Goal: Task Accomplishment & Management: Use online tool/utility

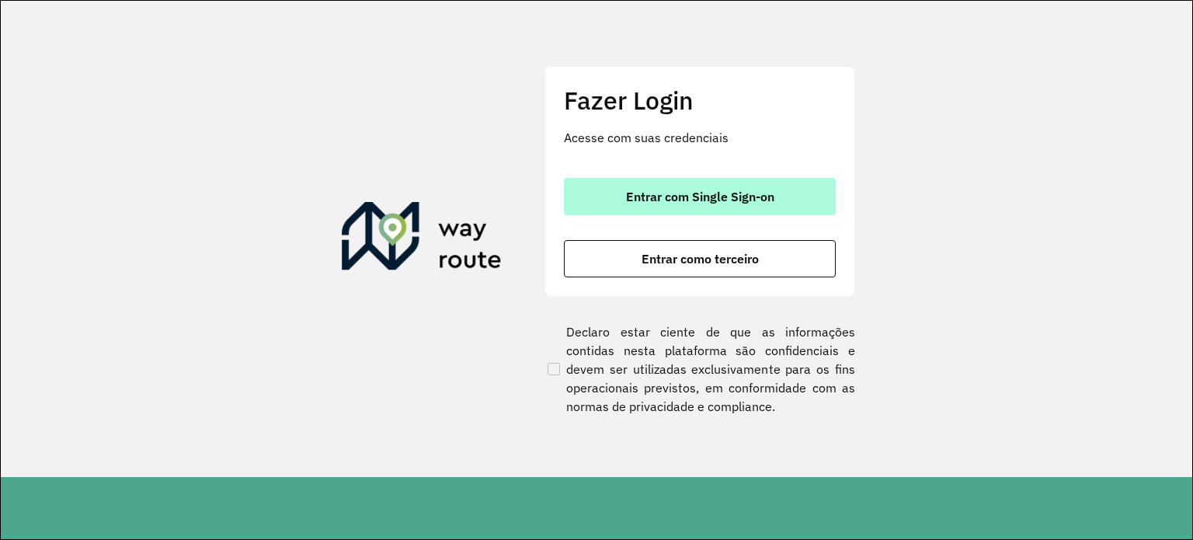
click at [638, 207] on button "Entrar com Single Sign-on" at bounding box center [700, 196] width 272 height 37
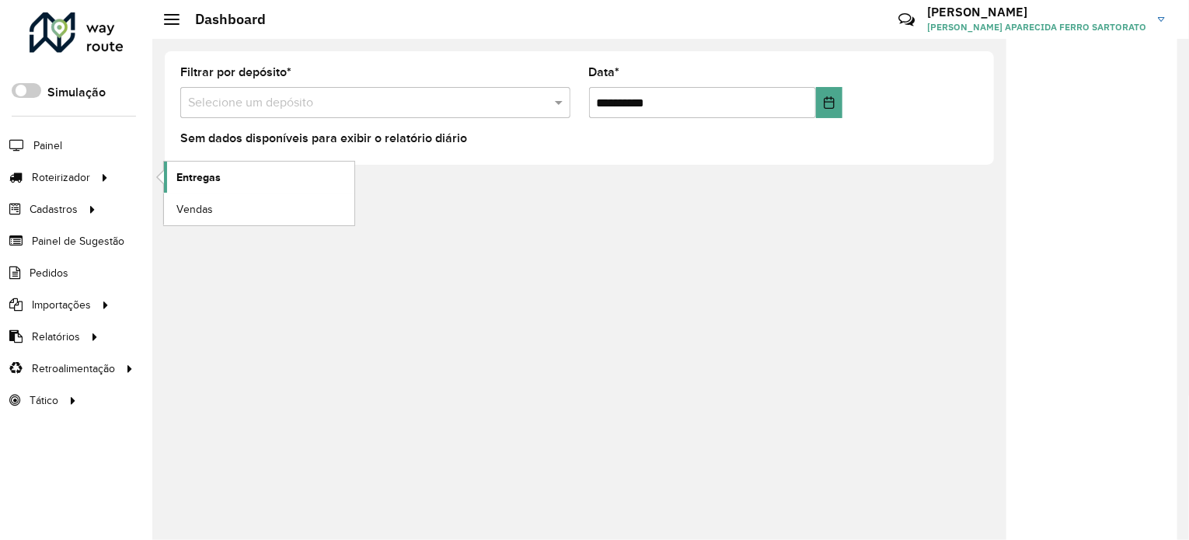
click at [197, 183] on span "Entregas" at bounding box center [198, 177] width 44 height 16
click at [244, 301] on div "**********" at bounding box center [670, 289] width 1036 height 501
click at [283, 335] on div "**********" at bounding box center [670, 289] width 1036 height 501
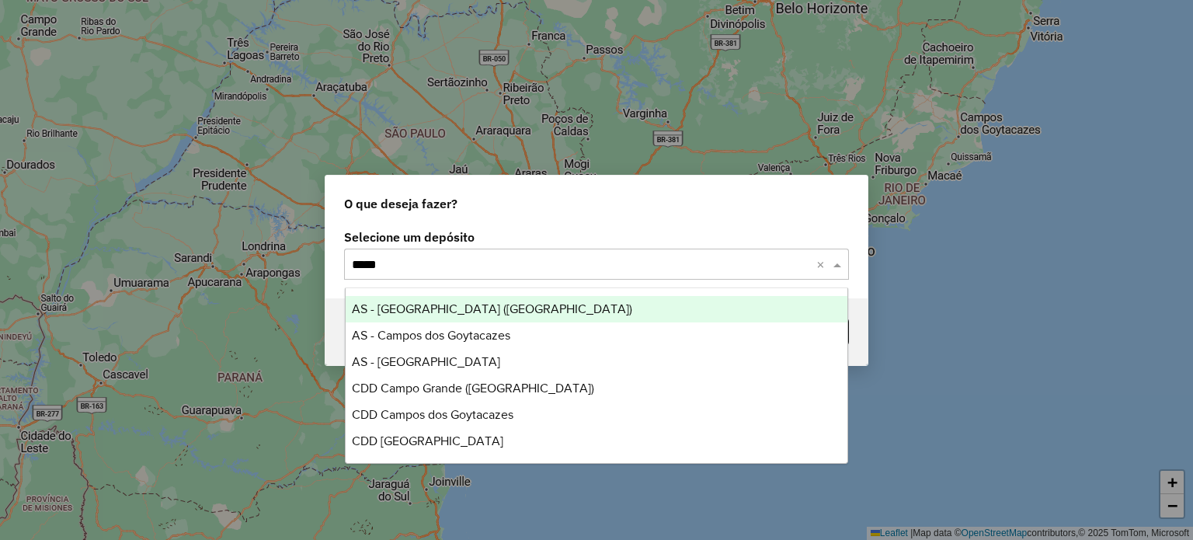
type input "******"
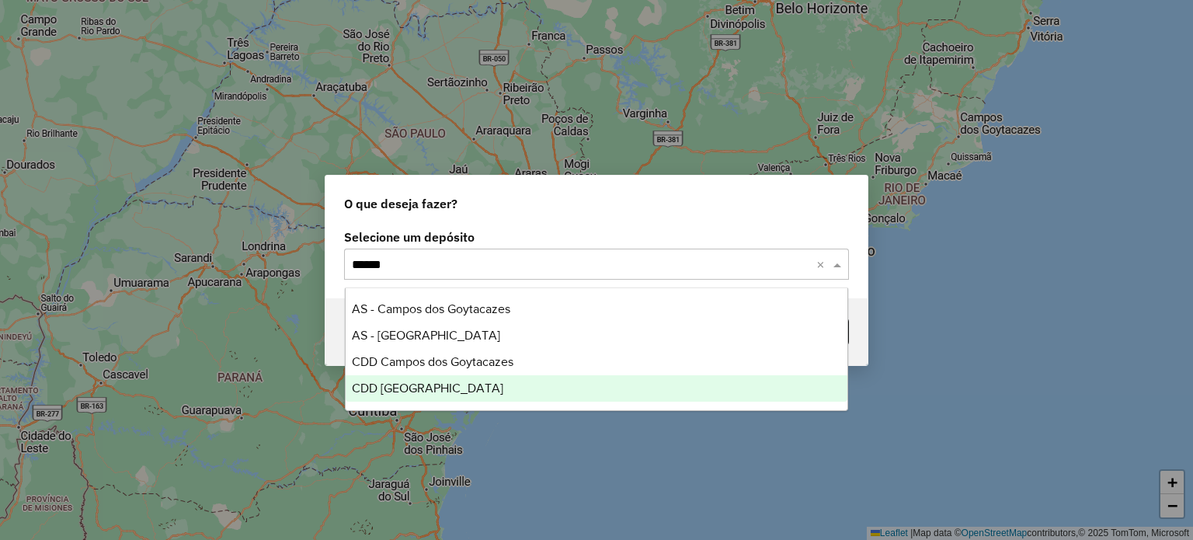
click at [374, 392] on span "CDD São José dos Campos" at bounding box center [428, 387] width 152 height 13
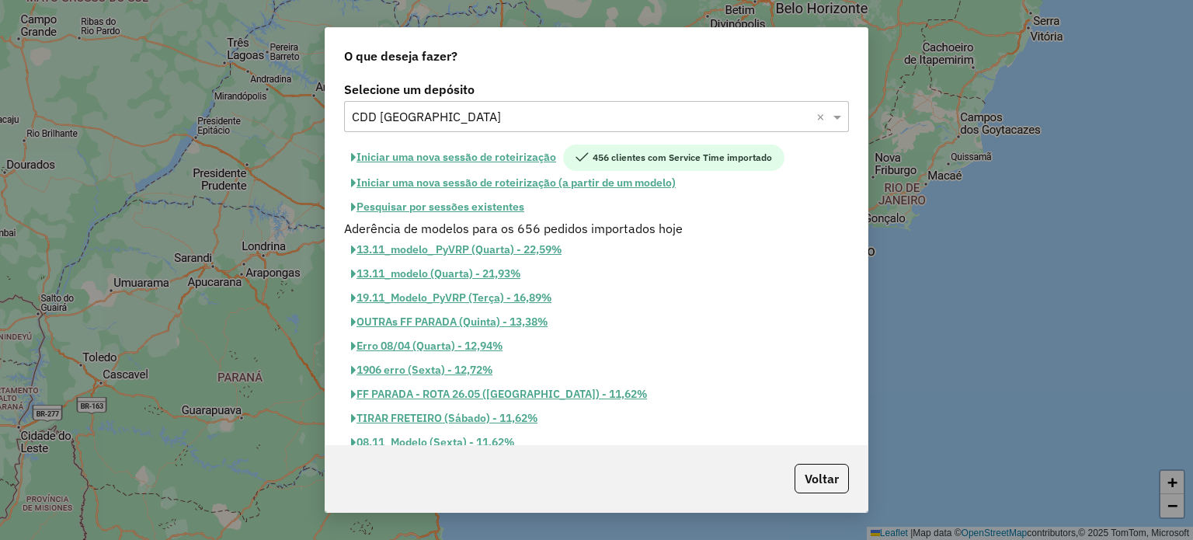
click at [482, 210] on button "Pesquisar por sessões existentes" at bounding box center [437, 207] width 187 height 24
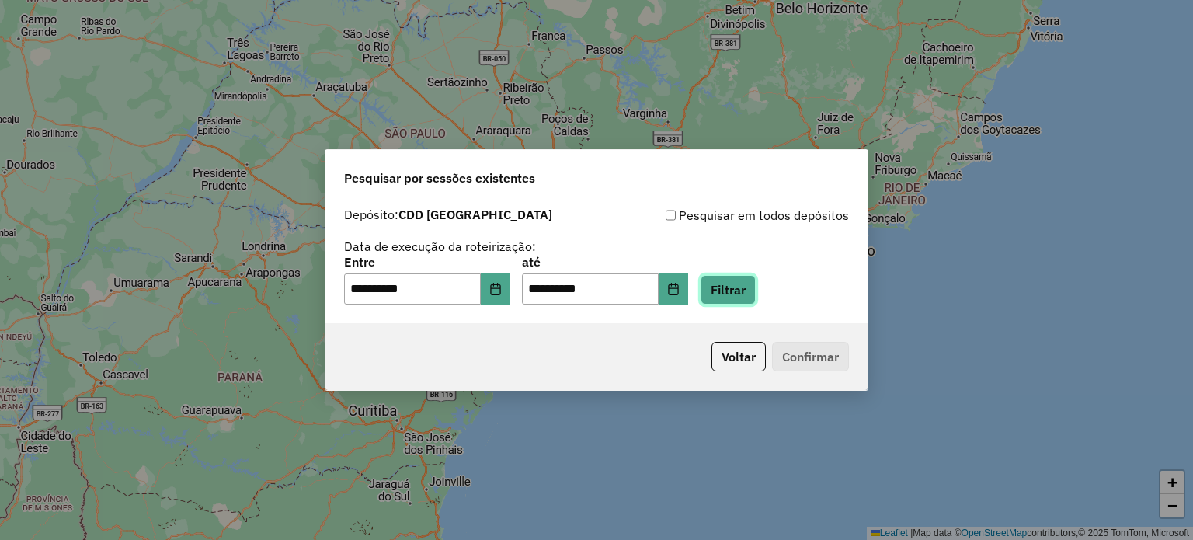
click at [747, 294] on button "Filtrar" at bounding box center [728, 290] width 55 height 30
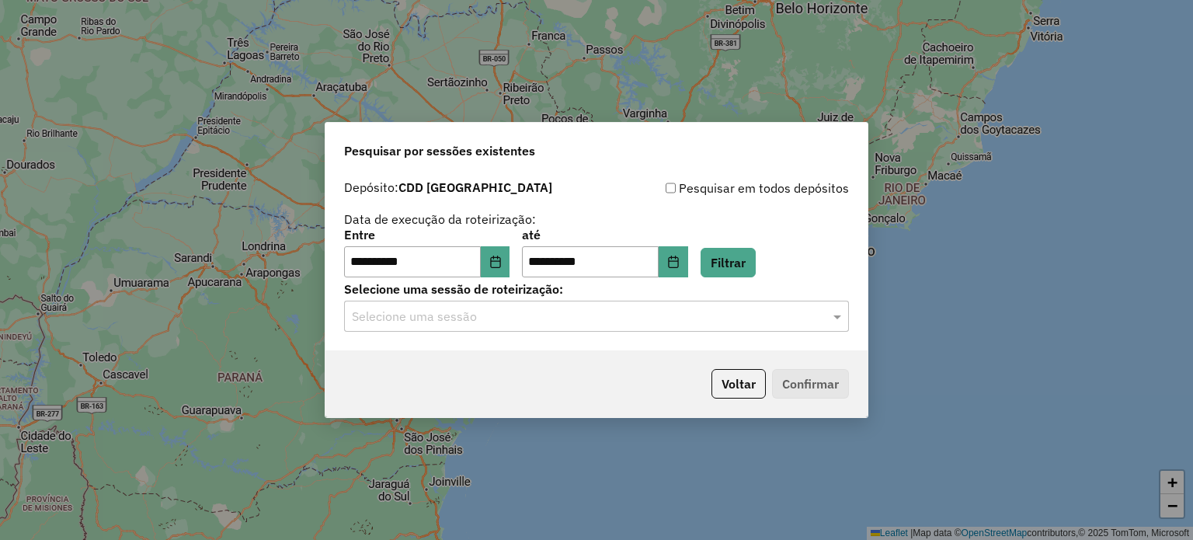
click at [541, 309] on input "text" at bounding box center [581, 317] width 458 height 19
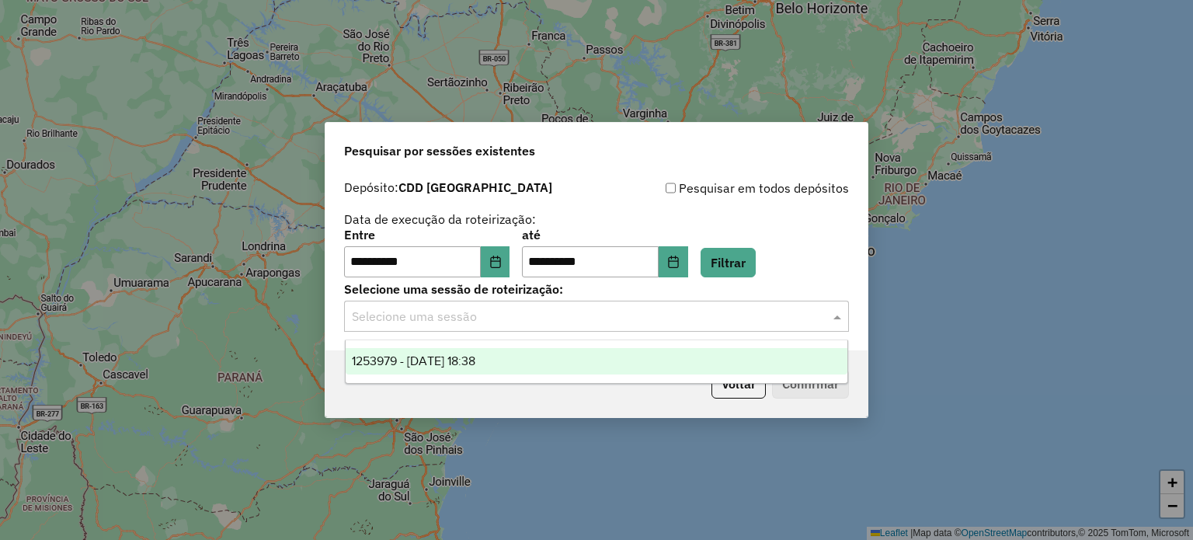
click at [442, 363] on span "1253979 - 27/08/2025 18:38" at bounding box center [414, 360] width 124 height 13
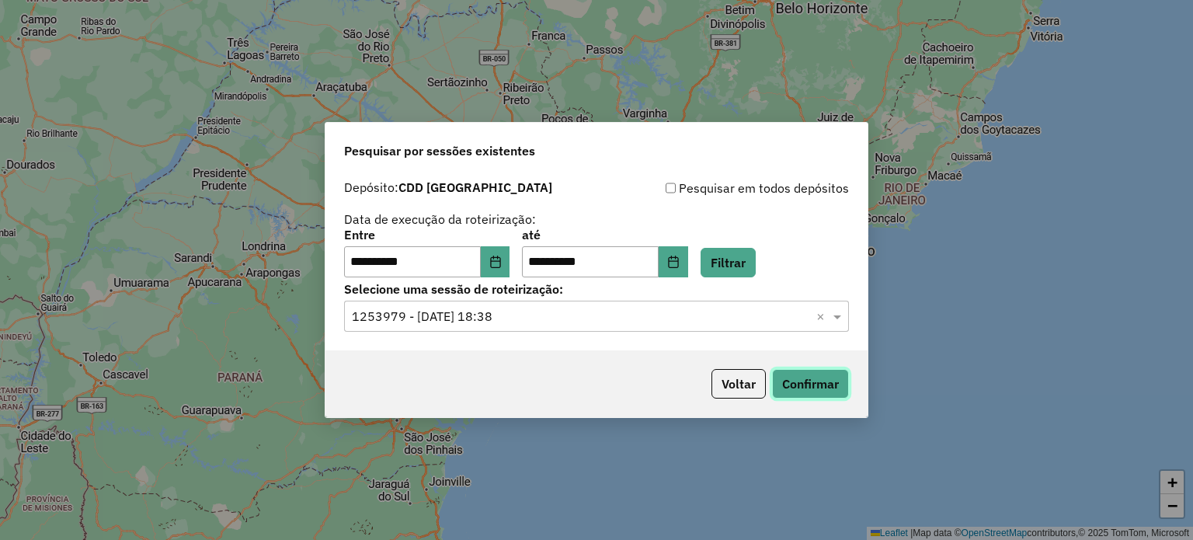
click at [803, 381] on button "Confirmar" at bounding box center [810, 384] width 77 height 30
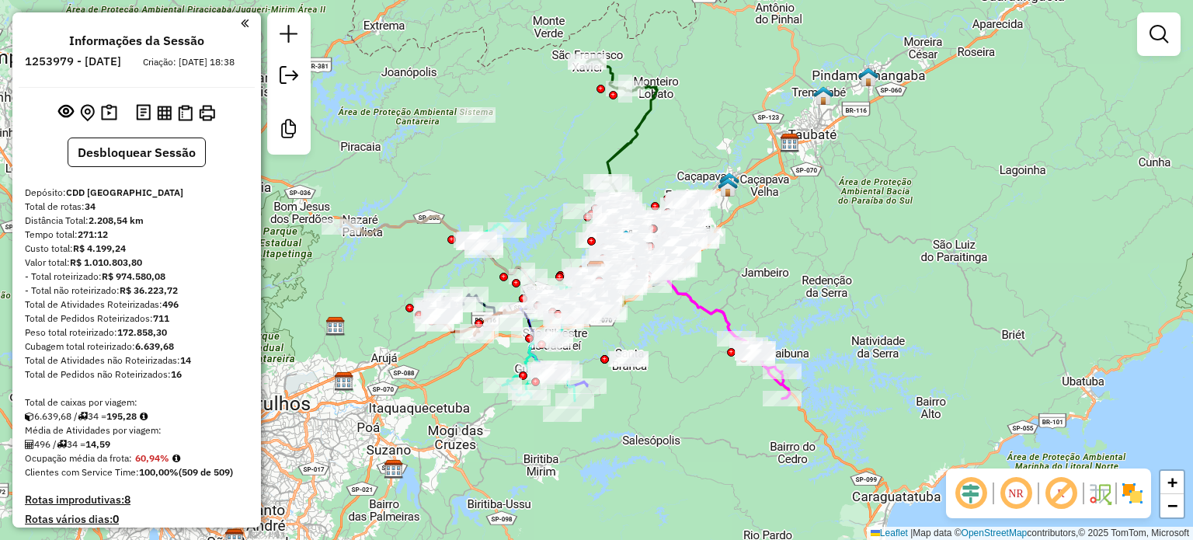
click at [1061, 492] on em at bounding box center [1061, 493] width 37 height 37
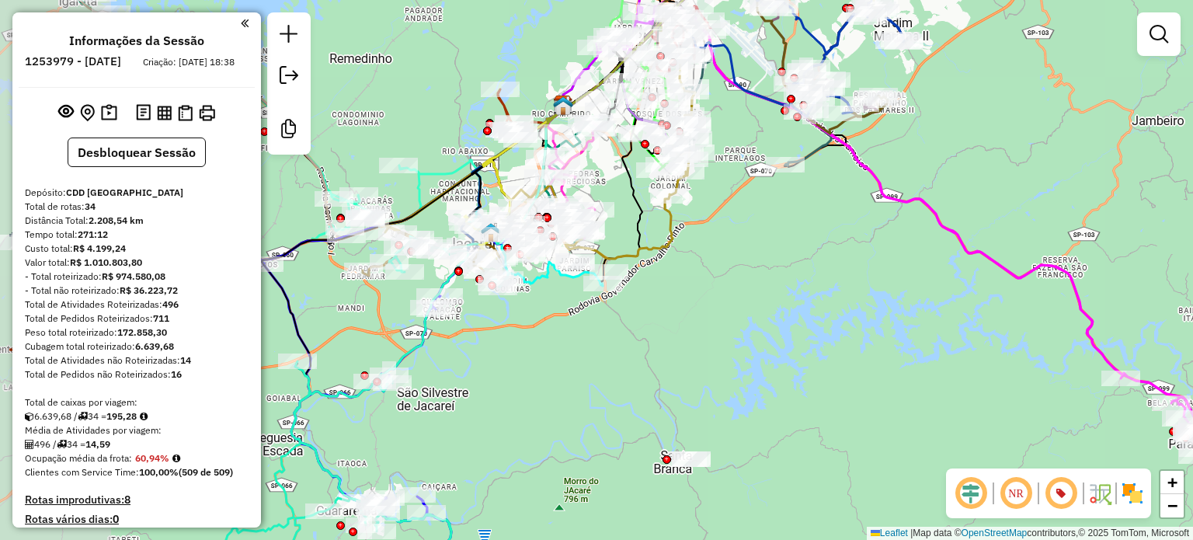
drag, startPoint x: 618, startPoint y: 310, endPoint x: 753, endPoint y: 321, distance: 134.8
click at [749, 319] on div "Janela de atendimento Grade de atendimento Capacidade Transportadoras Veículos …" at bounding box center [596, 270] width 1193 height 540
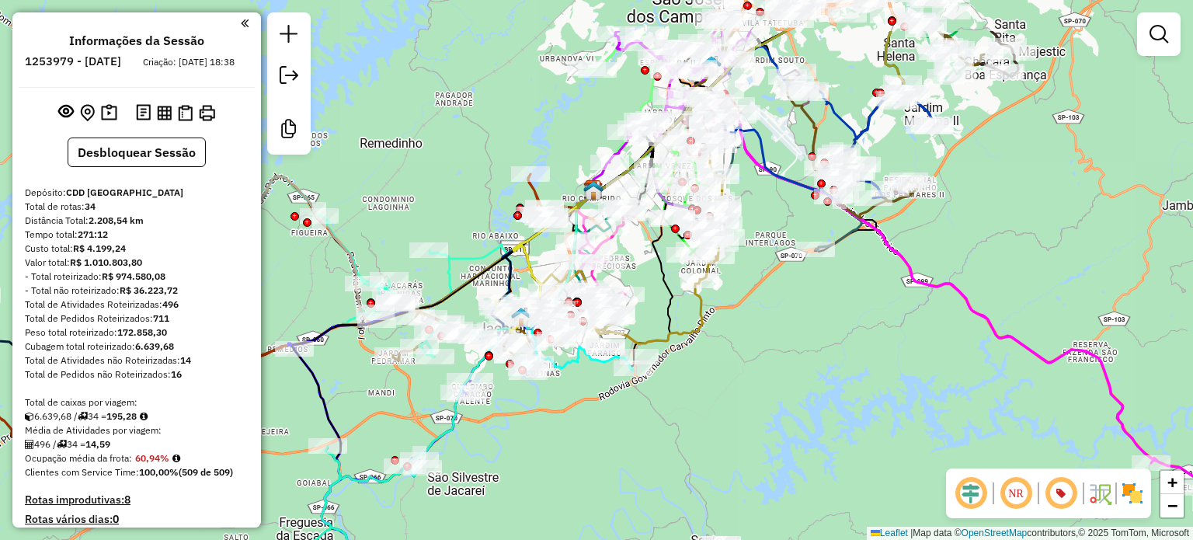
drag, startPoint x: 677, startPoint y: 340, endPoint x: 691, endPoint y: 378, distance: 39.8
click at [691, 378] on div "Janela de atendimento Grade de atendimento Capacidade Transportadoras Veículos …" at bounding box center [596, 270] width 1193 height 540
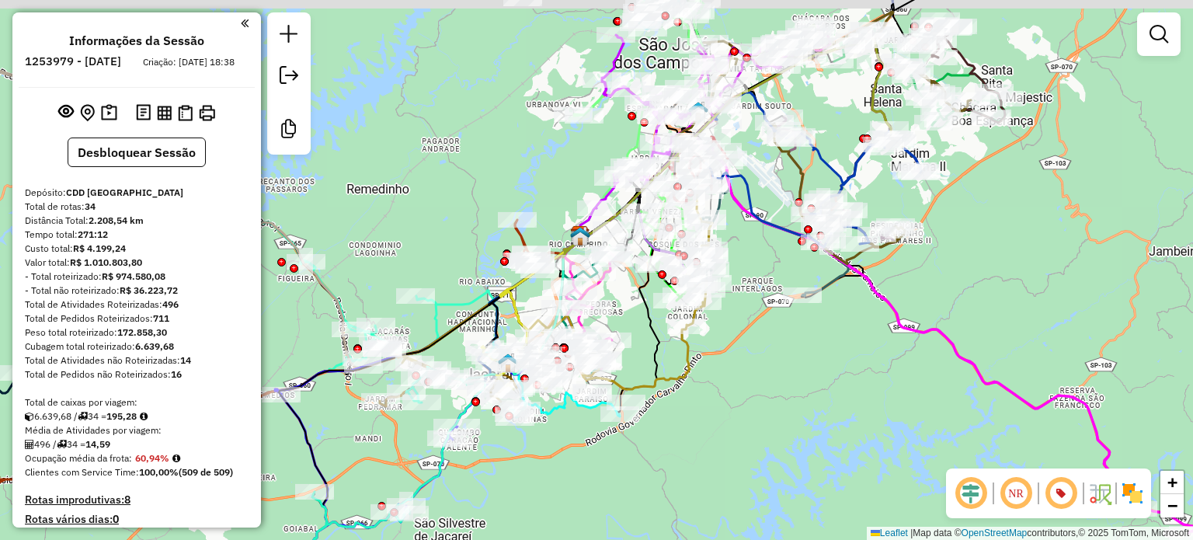
drag, startPoint x: 566, startPoint y: 441, endPoint x: 552, endPoint y: 458, distance: 22.7
click at [531, 491] on div "Janela de atendimento Grade de atendimento Capacidade Transportadoras Veículos …" at bounding box center [596, 270] width 1193 height 540
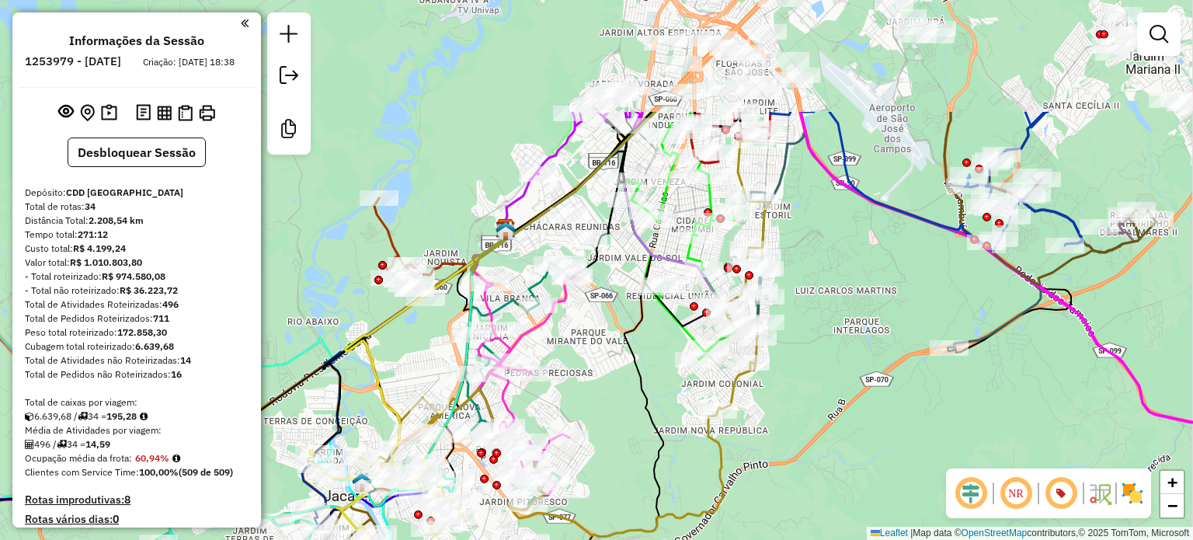
drag, startPoint x: 647, startPoint y: 193, endPoint x: 611, endPoint y: 322, distance: 134.0
click at [593, 354] on div "Janela de atendimento Grade de atendimento Capacidade Transportadoras Veículos …" at bounding box center [596, 270] width 1193 height 540
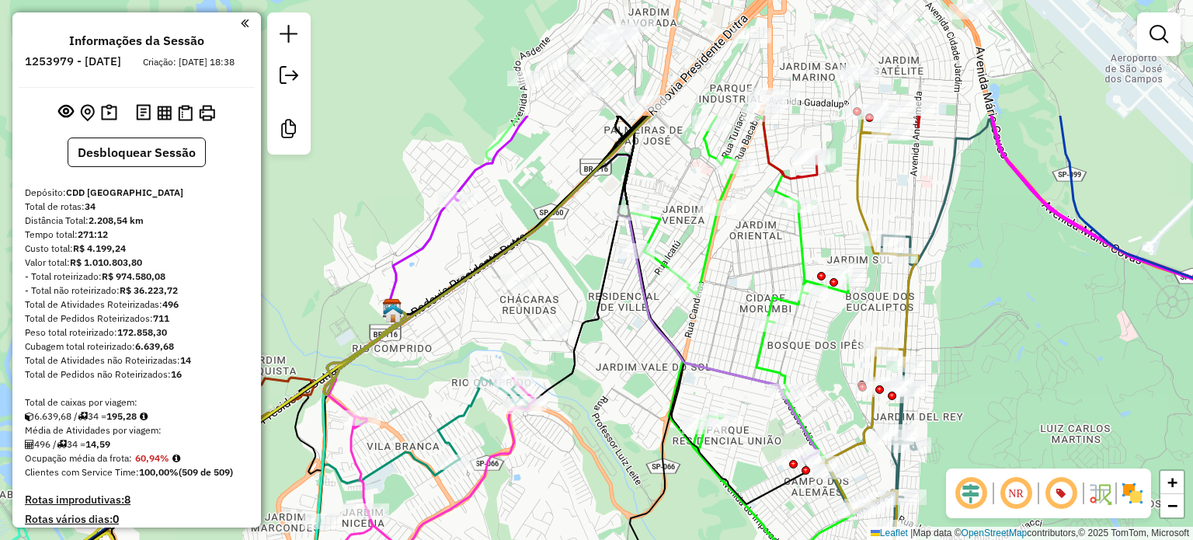
drag, startPoint x: 615, startPoint y: 214, endPoint x: 603, endPoint y: 384, distance: 169.8
click at [603, 384] on div "Janela de atendimento Grade de atendimento Capacidade Transportadoras Veículos …" at bounding box center [596, 270] width 1193 height 540
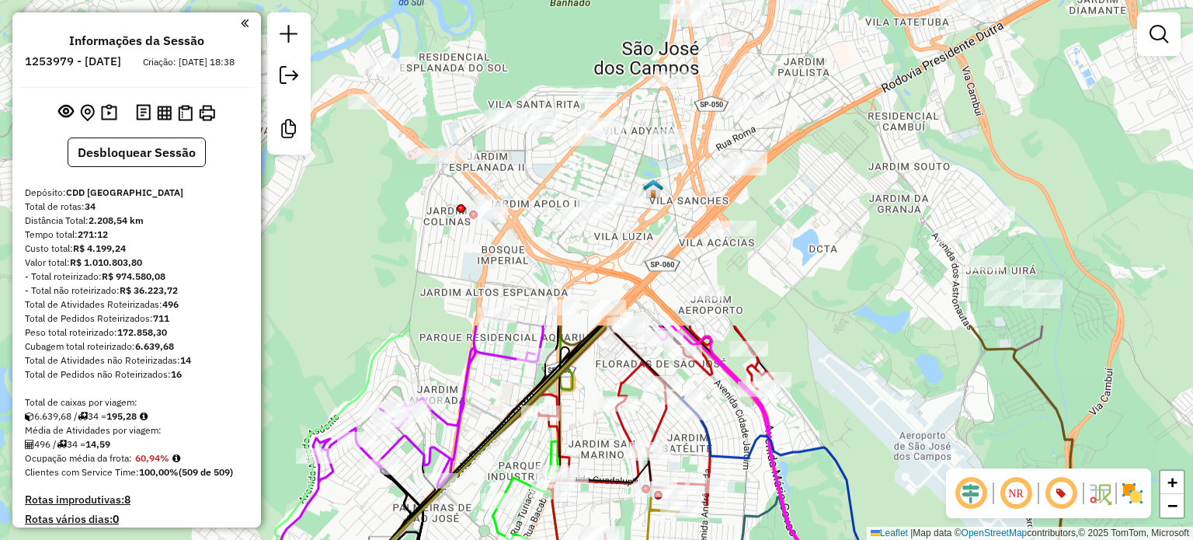
drag, startPoint x: 644, startPoint y: 167, endPoint x: 432, endPoint y: 546, distance: 434.4
click at [432, 539] on html "Aguarde... Pop-up bloqueado! Seu navegador bloqueou automáticamente a abertura …" at bounding box center [596, 270] width 1193 height 540
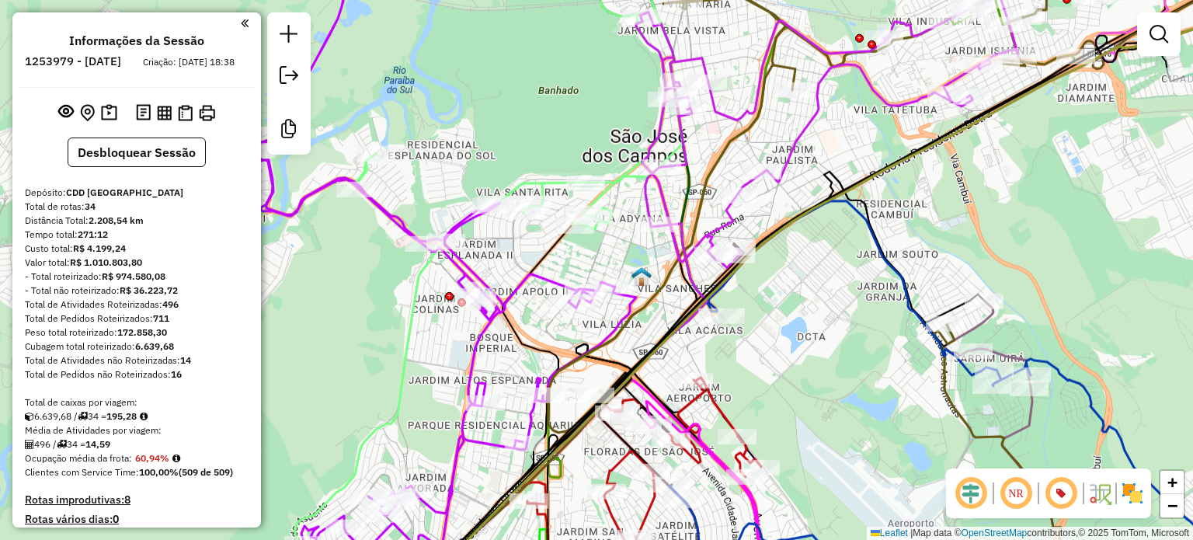
drag, startPoint x: 786, startPoint y: 367, endPoint x: 795, endPoint y: 333, distance: 35.2
click at [796, 336] on div "Janela de atendimento Grade de atendimento Capacidade Transportadoras Veículos …" at bounding box center [596, 270] width 1193 height 540
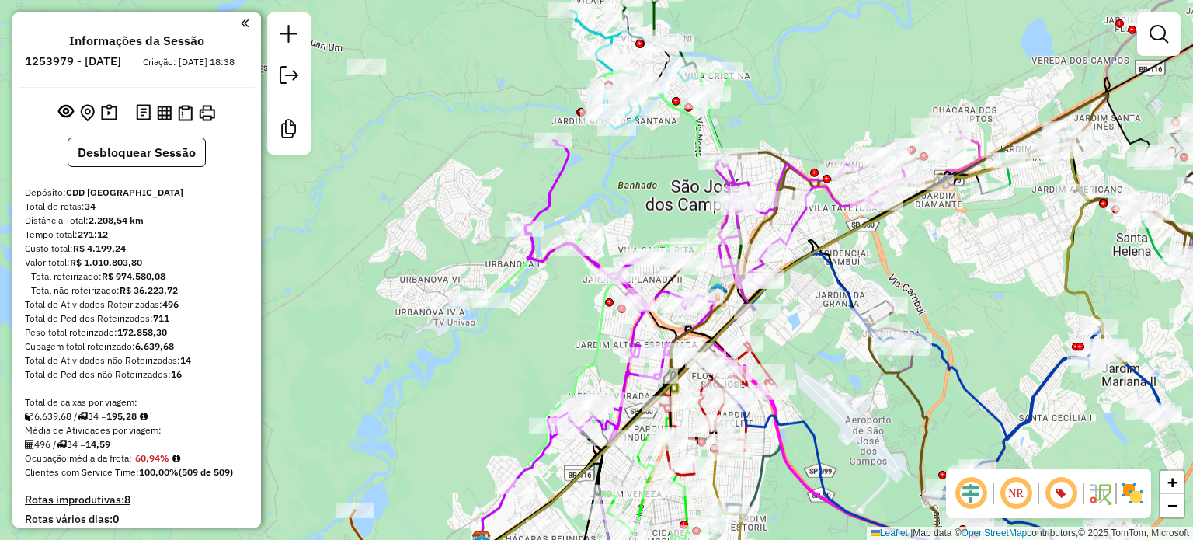
click at [977, 497] on em at bounding box center [971, 493] width 37 height 37
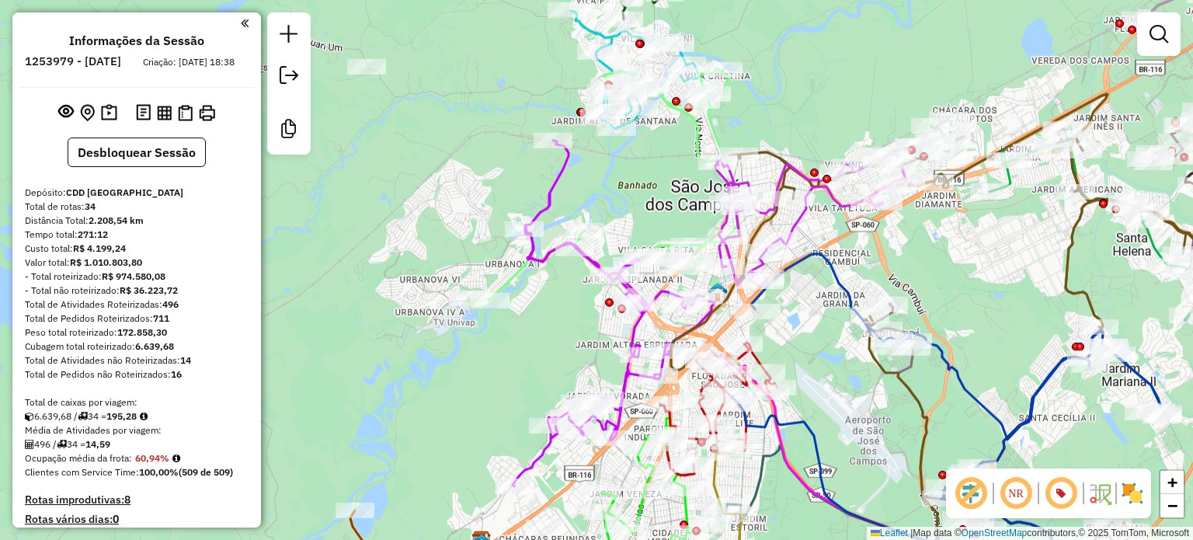
click at [972, 495] on em at bounding box center [971, 493] width 37 height 37
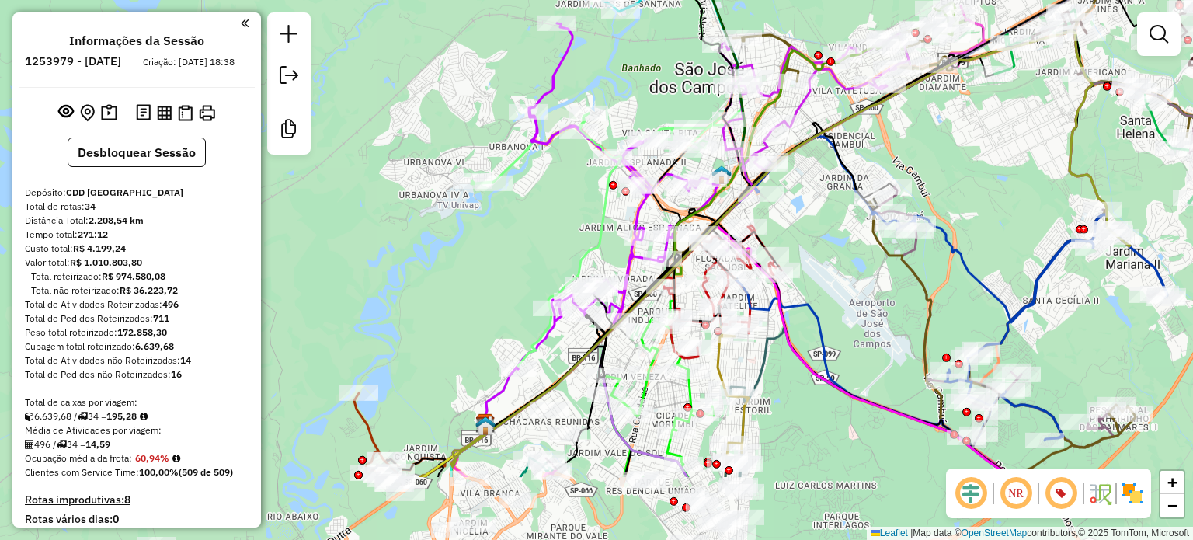
drag, startPoint x: 845, startPoint y: 415, endPoint x: 849, endPoint y: 294, distance: 120.5
click at [849, 294] on div "Janela de atendimento Grade de atendimento Capacidade Transportadoras Veículos …" at bounding box center [596, 270] width 1193 height 540
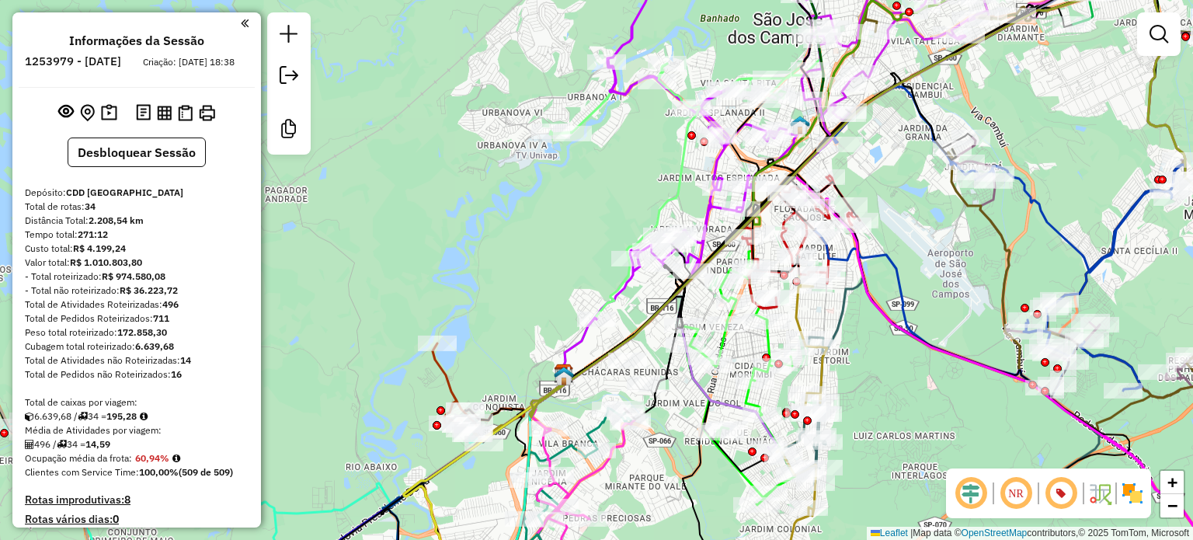
drag, startPoint x: 485, startPoint y: 308, endPoint x: 548, endPoint y: 266, distance: 75.2
click at [562, 262] on div "Janela de atendimento Grade de atendimento Capacidade Transportadoras Veículos …" at bounding box center [596, 270] width 1193 height 540
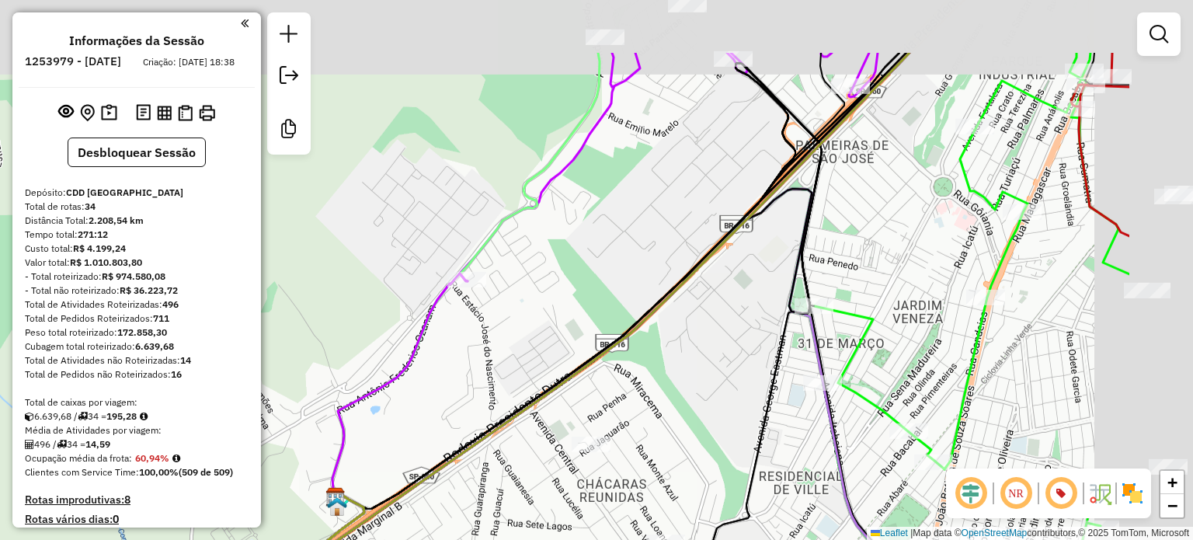
drag, startPoint x: 820, startPoint y: 306, endPoint x: 608, endPoint y: 431, distance: 246.9
click at [608, 431] on div "Janela de atendimento Grade de atendimento Capacidade Transportadoras Veículos …" at bounding box center [596, 270] width 1193 height 540
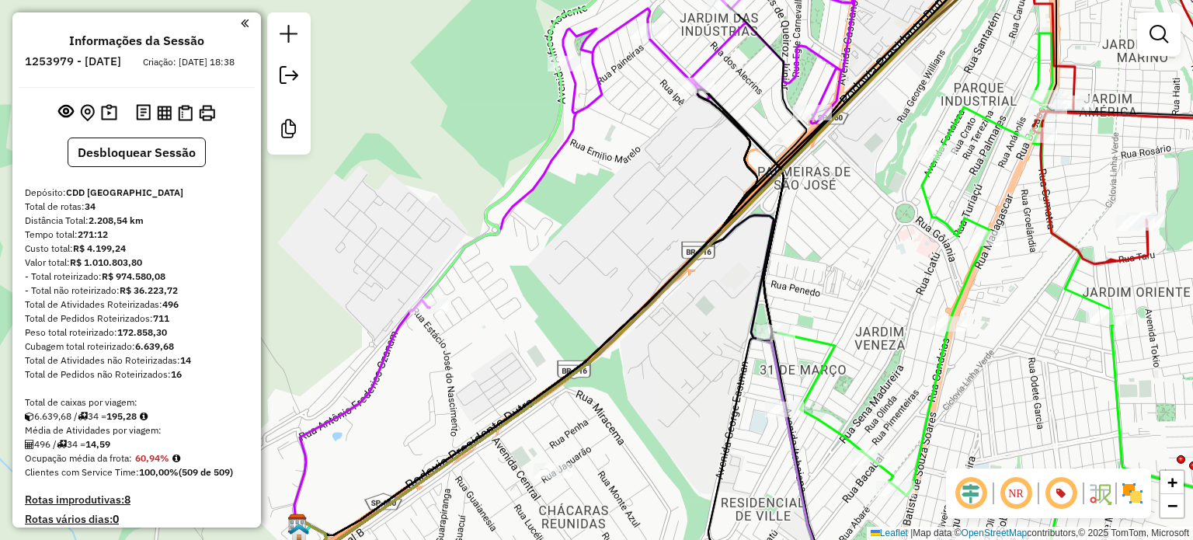
drag, startPoint x: 676, startPoint y: 347, endPoint x: 628, endPoint y: 408, distance: 77.4
click at [626, 409] on div "Janela de atendimento Grade de atendimento Capacidade Transportadoras Veículos …" at bounding box center [596, 270] width 1193 height 540
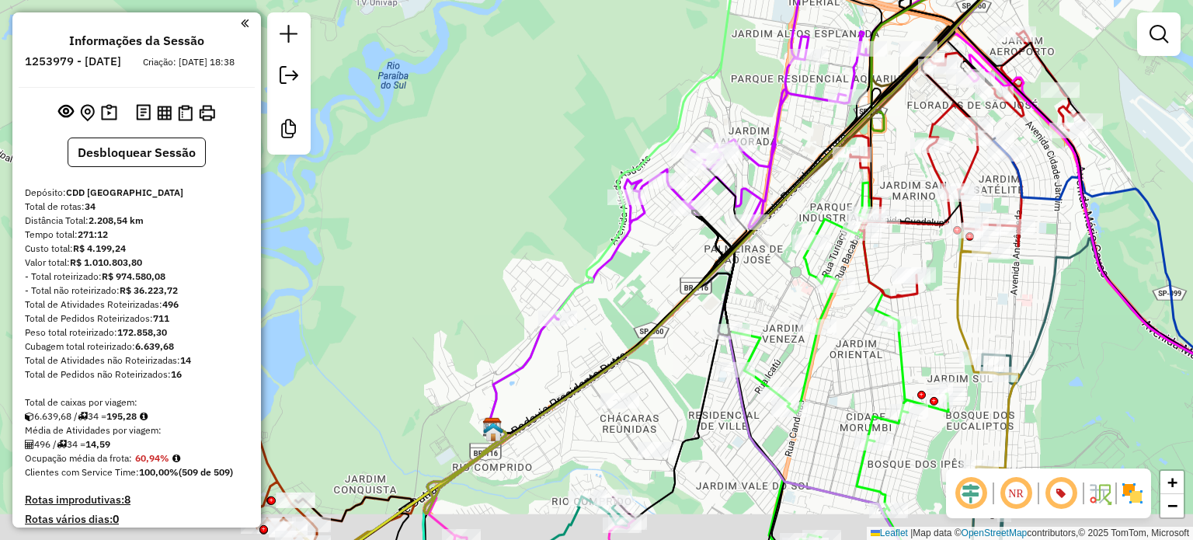
drag, startPoint x: 667, startPoint y: 416, endPoint x: 667, endPoint y: 363, distance: 53.6
click at [667, 363] on div "Janela de atendimento Grade de atendimento Capacidade Transportadoras Veículos …" at bounding box center [596, 270] width 1193 height 540
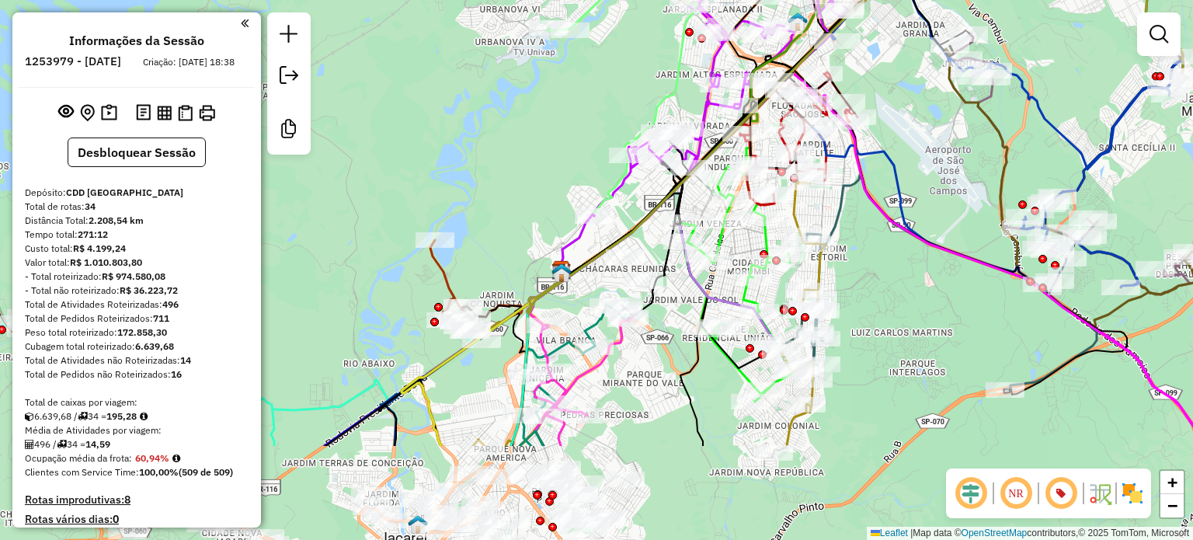
drag, startPoint x: 717, startPoint y: 472, endPoint x: 676, endPoint y: 324, distance: 154.0
click at [676, 324] on div "Janela de atendimento Grade de atendimento Capacidade Transportadoras Veículos …" at bounding box center [596, 270] width 1193 height 540
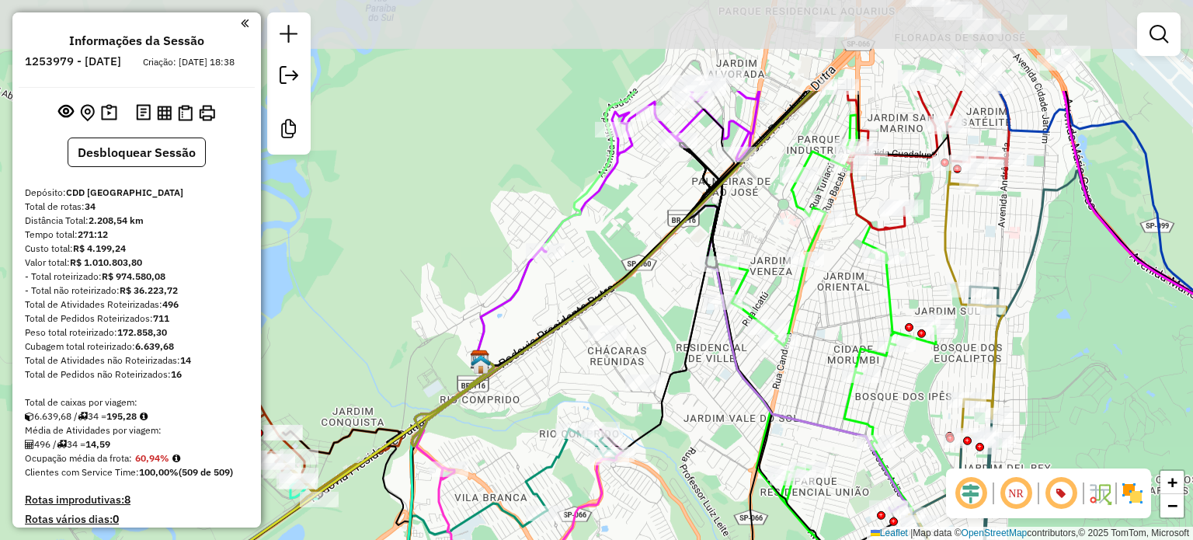
drag, startPoint x: 656, startPoint y: 280, endPoint x: 716, endPoint y: 424, distance: 156.0
click at [716, 424] on div "Janela de atendimento Grade de atendimento Capacidade Transportadoras Veículos …" at bounding box center [596, 270] width 1193 height 540
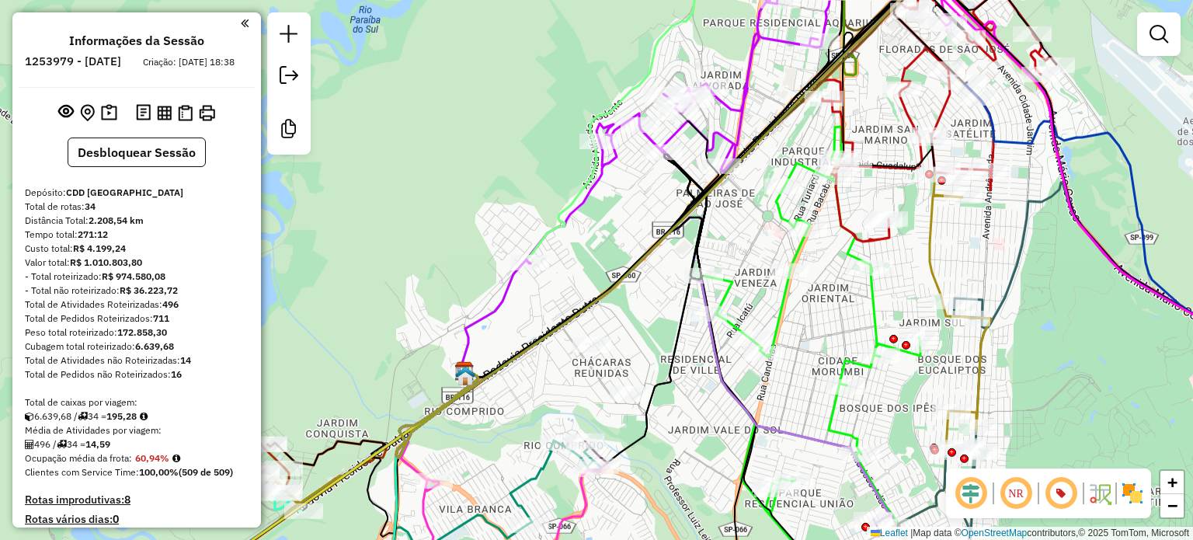
drag, startPoint x: 916, startPoint y: 247, endPoint x: 900, endPoint y: 259, distance: 19.4
click at [900, 259] on div "Janela de atendimento Grade de atendimento Capacidade Transportadoras Veículos …" at bounding box center [596, 270] width 1193 height 540
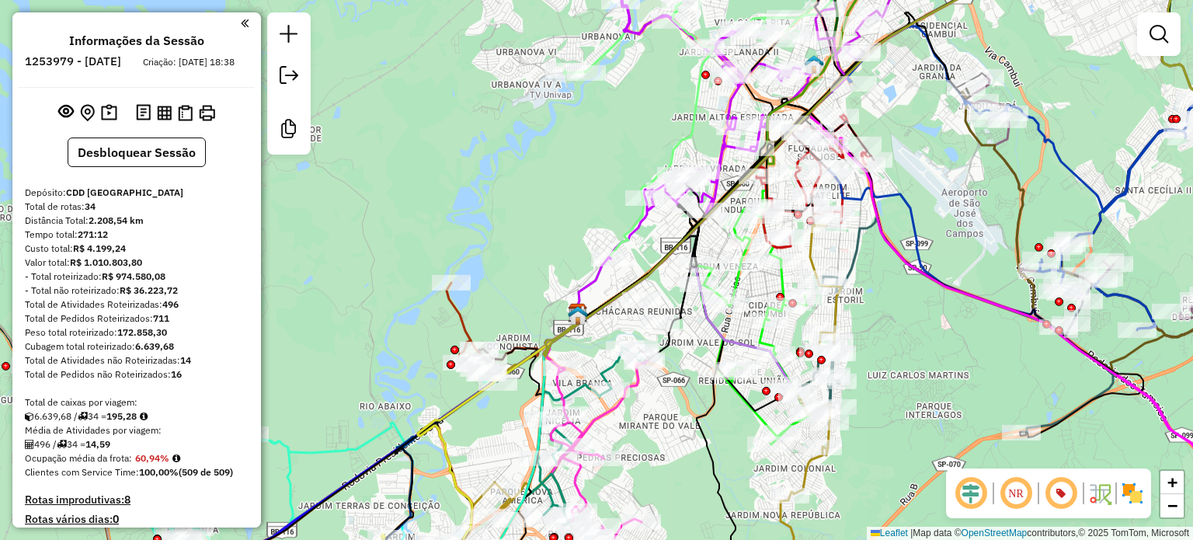
drag, startPoint x: 670, startPoint y: 204, endPoint x: 567, endPoint y: 200, distance: 102.6
click at [567, 200] on div "Janela de atendimento Grade de atendimento Capacidade Transportadoras Veículos …" at bounding box center [596, 270] width 1193 height 540
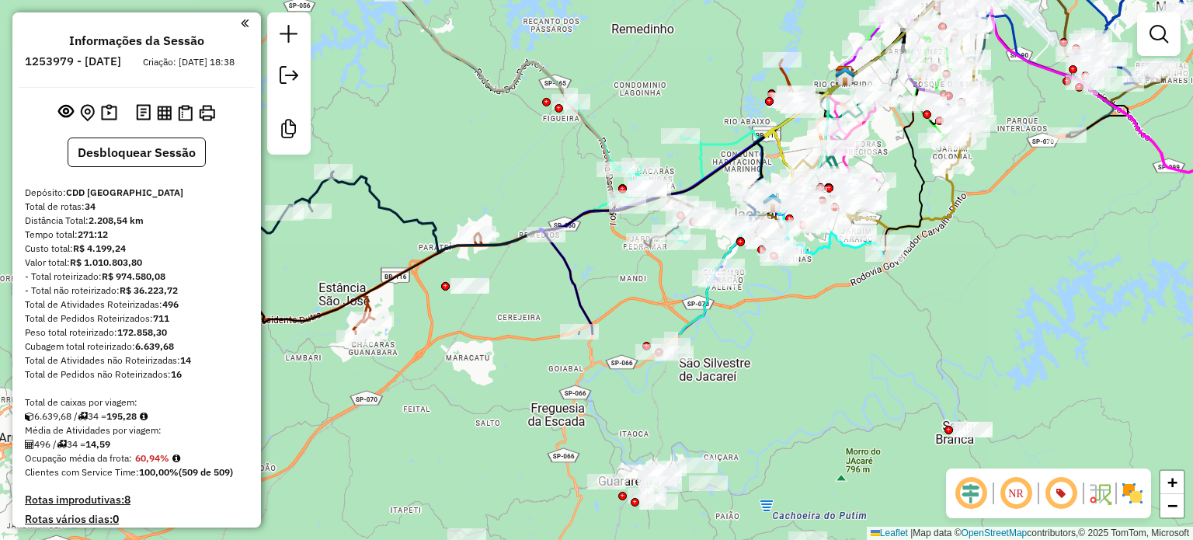
drag, startPoint x: 811, startPoint y: 483, endPoint x: 1032, endPoint y: 227, distance: 338.3
click at [1032, 227] on div "Janela de atendimento Grade de atendimento Capacidade Transportadoras Veículos …" at bounding box center [596, 270] width 1193 height 540
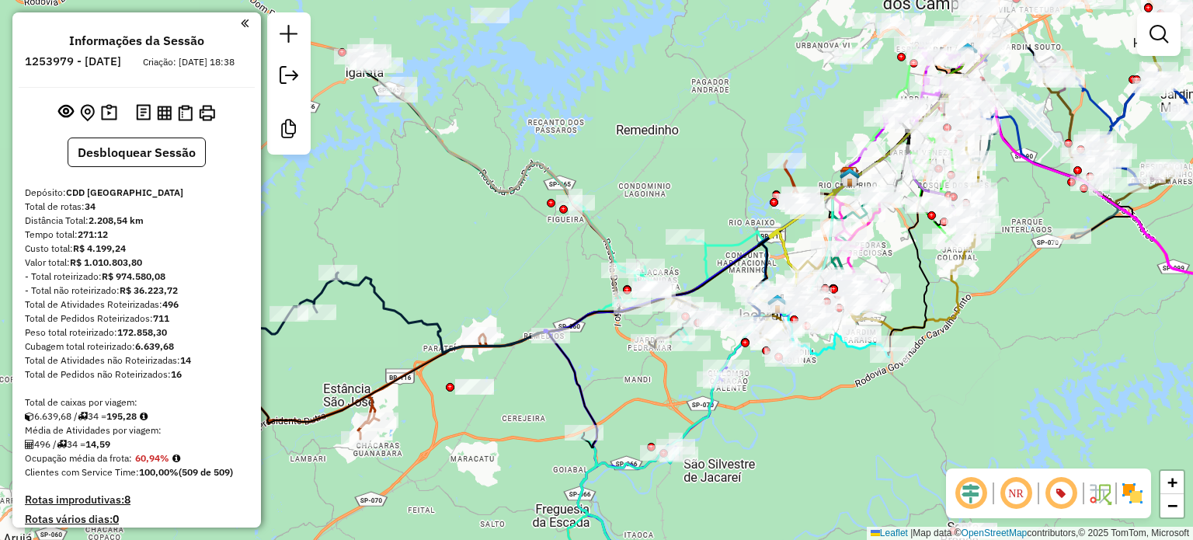
drag, startPoint x: 835, startPoint y: 434, endPoint x: 802, endPoint y: 537, distance: 108.6
click at [786, 539] on html "Aguarde... Pop-up bloqueado! Seu navegador bloqueou automáticamente a abertura …" at bounding box center [596, 270] width 1193 height 540
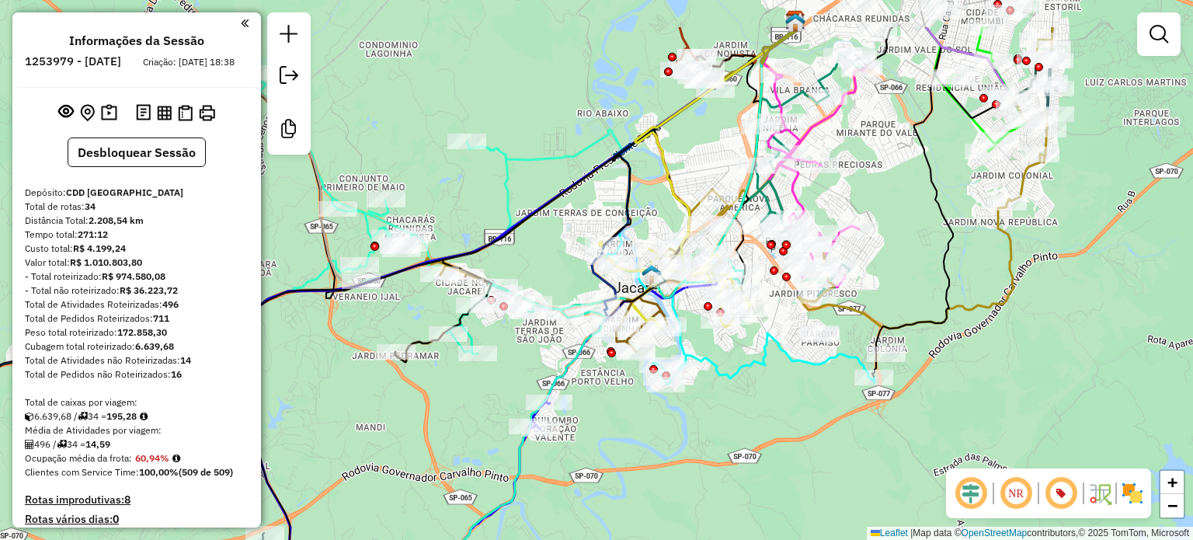
drag, startPoint x: 767, startPoint y: 301, endPoint x: 763, endPoint y: 447, distance: 146.1
click at [763, 447] on div "Janela de atendimento Grade de atendimento Capacidade Transportadoras Veículos …" at bounding box center [596, 270] width 1193 height 540
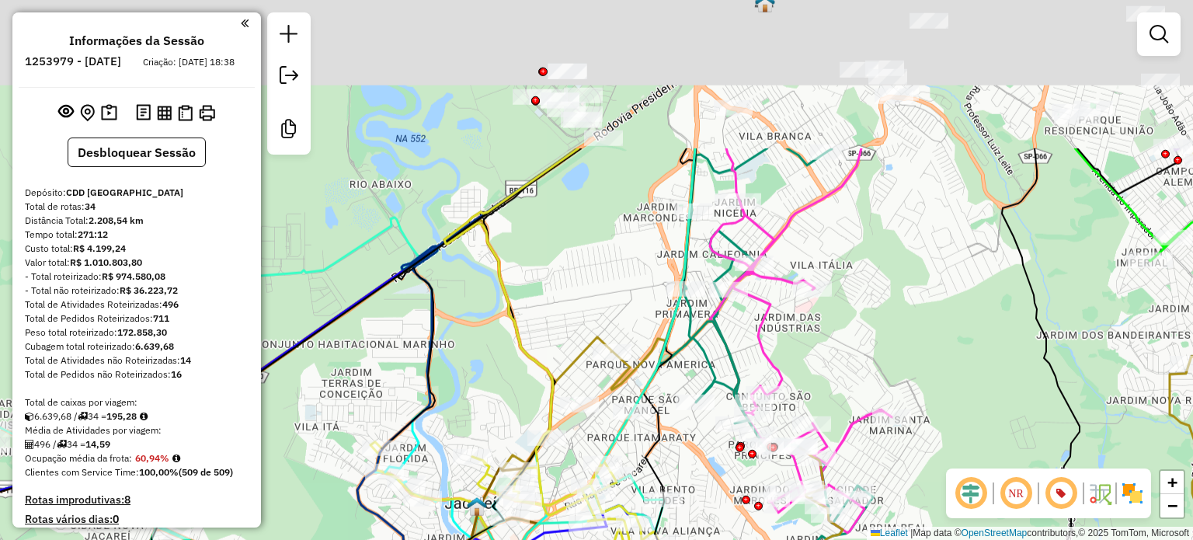
drag, startPoint x: 883, startPoint y: 124, endPoint x: 834, endPoint y: 354, distance: 235.1
click at [834, 354] on div "Janela de atendimento Grade de atendimento Capacidade Transportadoras Veículos …" at bounding box center [596, 270] width 1193 height 540
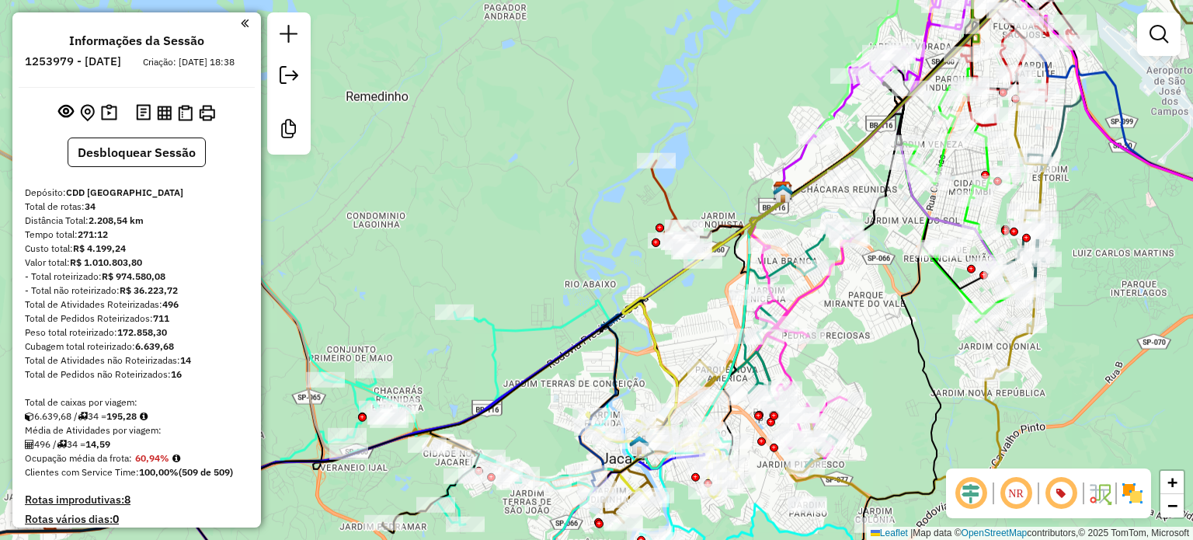
drag, startPoint x: 860, startPoint y: 300, endPoint x: 823, endPoint y: 291, distance: 38.4
click at [861, 424] on div "Janela de atendimento Grade de atendimento Capacidade Transportadoras Veículos …" at bounding box center [596, 270] width 1193 height 540
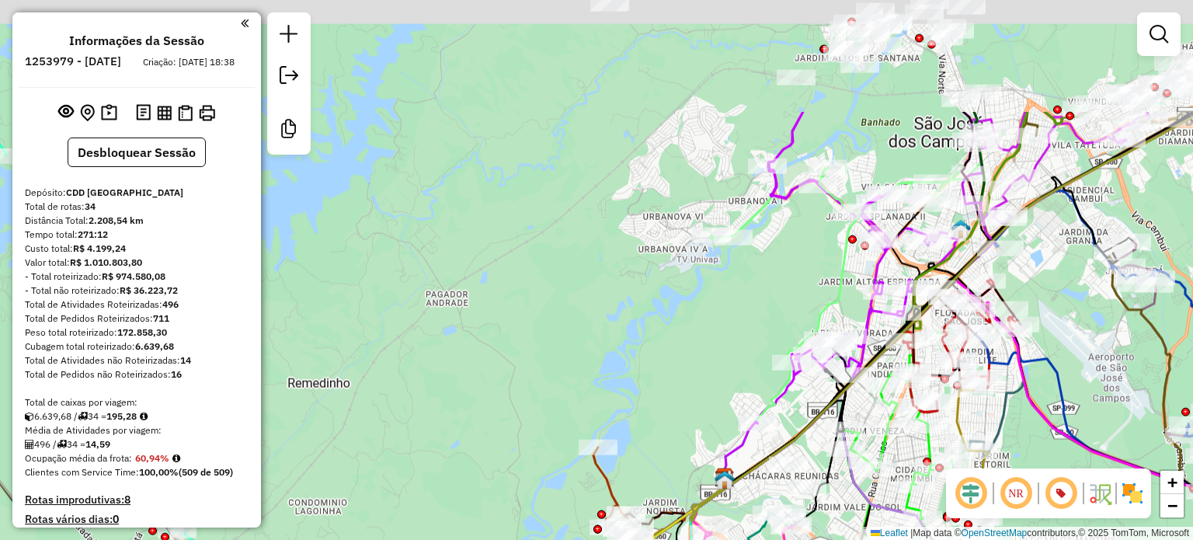
drag, startPoint x: 755, startPoint y: 95, endPoint x: 633, endPoint y: 360, distance: 291.7
click at [633, 372] on div "Janela de atendimento Grade de atendimento Capacidade Transportadoras Veículos …" at bounding box center [596, 270] width 1193 height 540
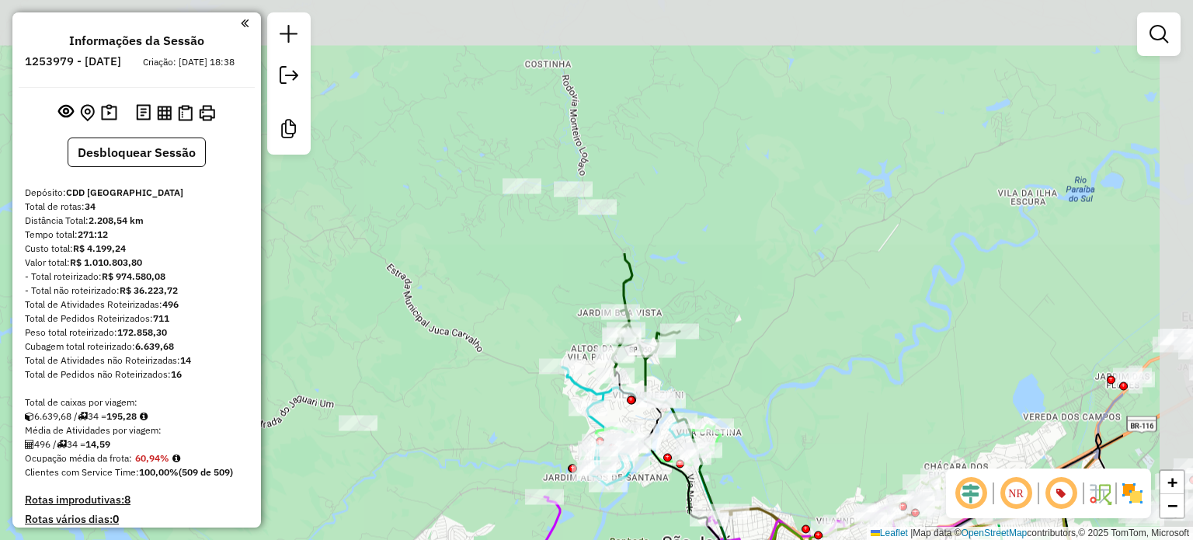
drag, startPoint x: 681, startPoint y: 166, endPoint x: 492, endPoint y: 474, distance: 361.0
click at [492, 474] on div "Janela de atendimento Grade de atendimento Capacidade Transportadoras Veículos …" at bounding box center [596, 270] width 1193 height 540
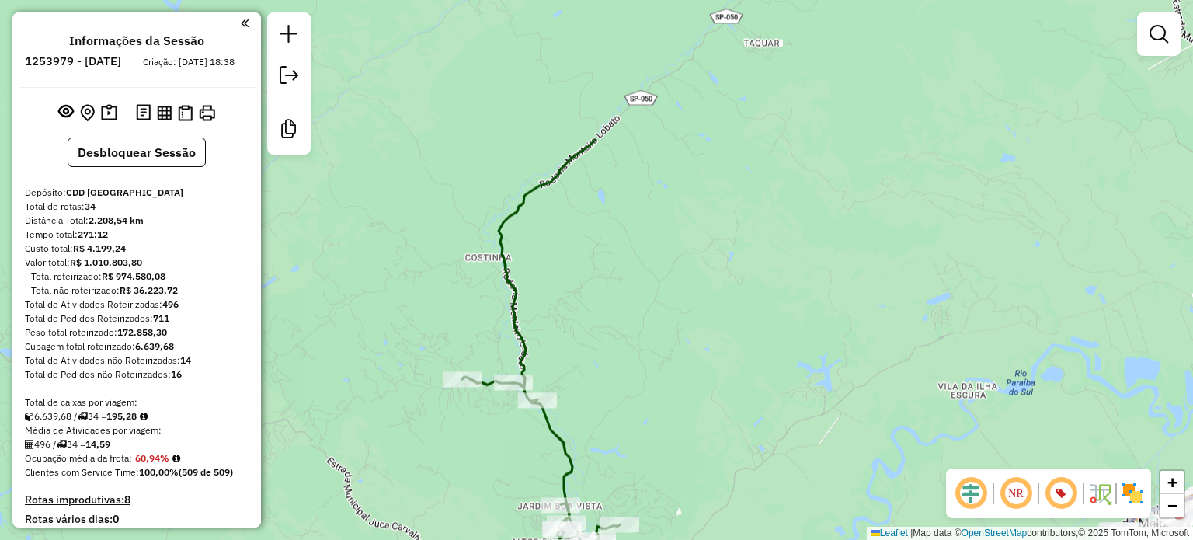
drag, startPoint x: 695, startPoint y: 207, endPoint x: 656, endPoint y: 294, distance: 96.0
click at [635, 398] on div "Janela de atendimento Grade de atendimento Capacidade Transportadoras Veículos …" at bounding box center [596, 270] width 1193 height 540
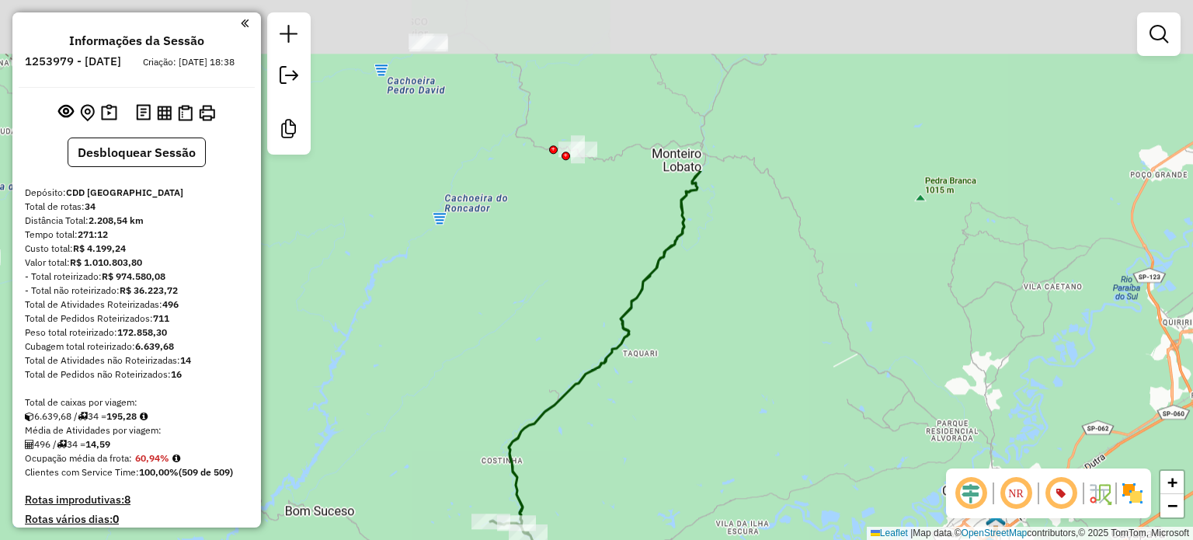
drag, startPoint x: 810, startPoint y: 113, endPoint x: 733, endPoint y: 338, distance: 237.8
click at [733, 338] on div "Janela de atendimento Grade de atendimento Capacidade Transportadoras Veículos …" at bounding box center [596, 270] width 1193 height 540
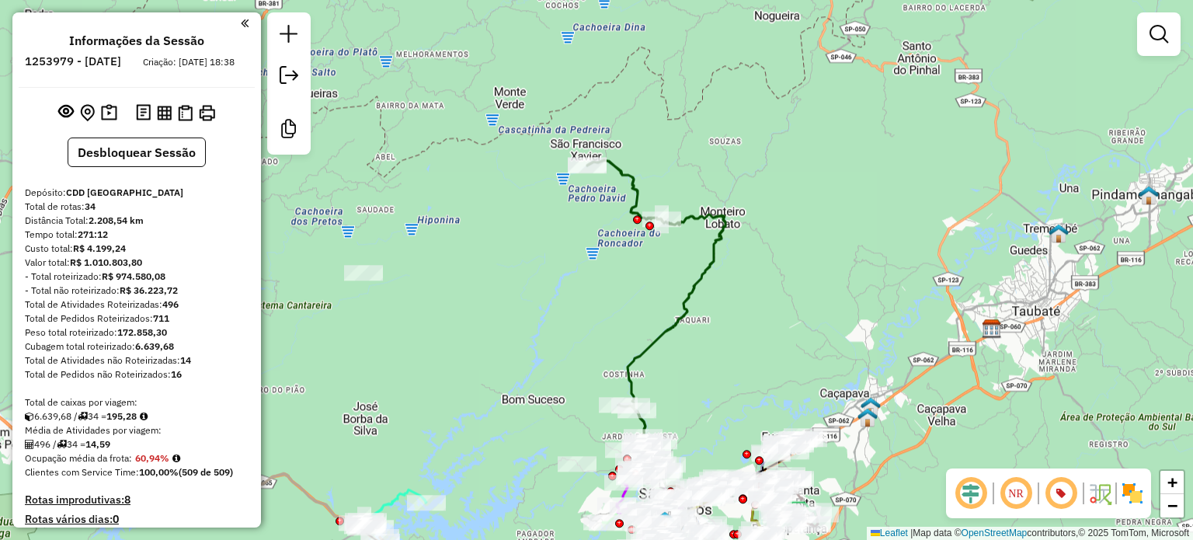
drag, startPoint x: 695, startPoint y: 388, endPoint x: 705, endPoint y: 310, distance: 78.3
click at [705, 310] on div "Janela de atendimento Grade de atendimento Capacidade Transportadoras Veículos …" at bounding box center [596, 270] width 1193 height 540
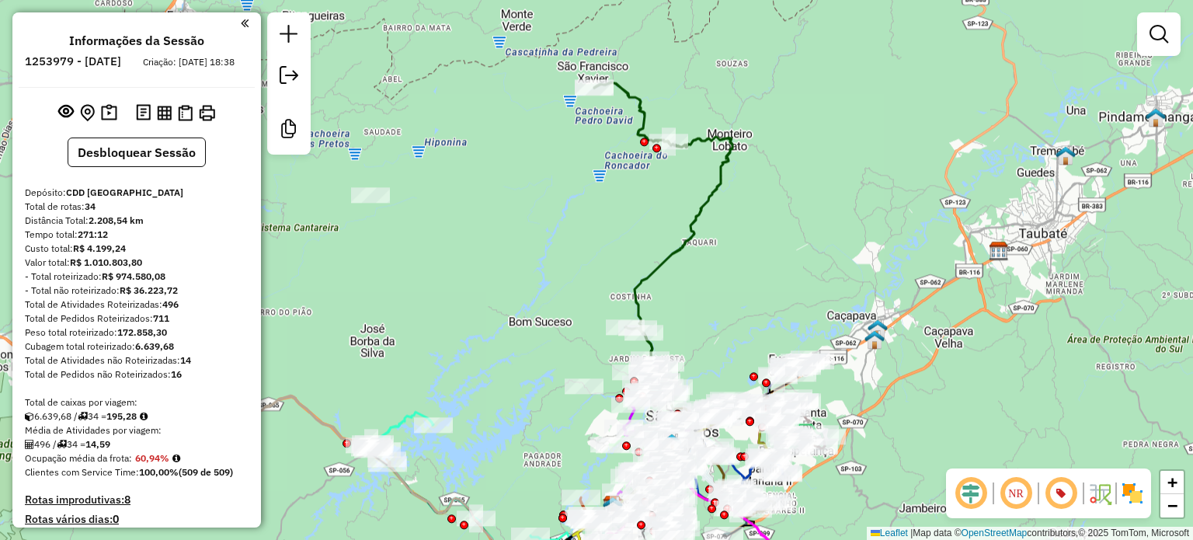
drag, startPoint x: 709, startPoint y: 369, endPoint x: 699, endPoint y: 322, distance: 47.5
click at [707, 305] on div "Janela de atendimento Grade de atendimento Capacidade Transportadoras Veículos …" at bounding box center [596, 270] width 1193 height 540
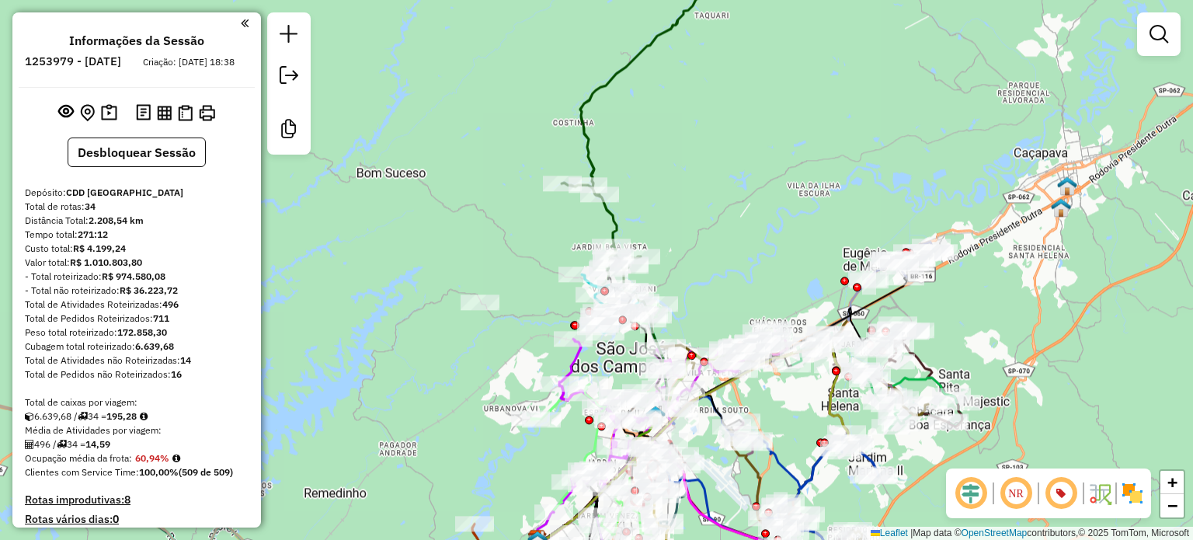
drag, startPoint x: 475, startPoint y: 395, endPoint x: 503, endPoint y: 286, distance: 112.3
click at [505, 284] on div "Janela de atendimento Grade de atendimento Capacidade Transportadoras Veículos …" at bounding box center [596, 270] width 1193 height 540
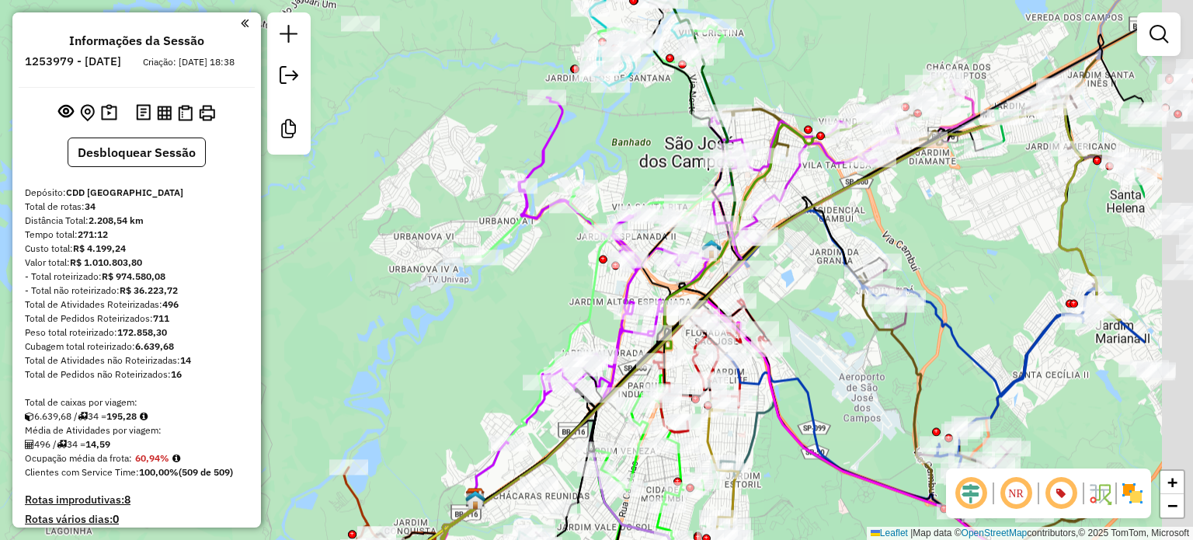
drag, startPoint x: 584, startPoint y: 296, endPoint x: 438, endPoint y: 283, distance: 146.7
click at [438, 282] on div "Janela de atendimento Grade de atendimento Capacidade Transportadoras Veículos …" at bounding box center [596, 270] width 1193 height 540
